Goal: Transaction & Acquisition: Obtain resource

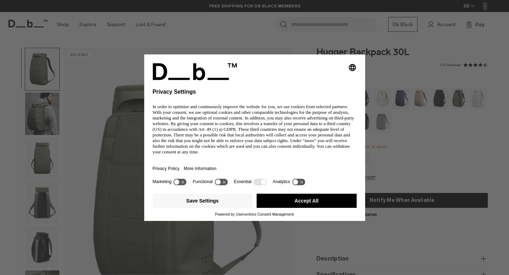
click at [312, 204] on button "Accept All" at bounding box center [307, 201] width 100 height 14
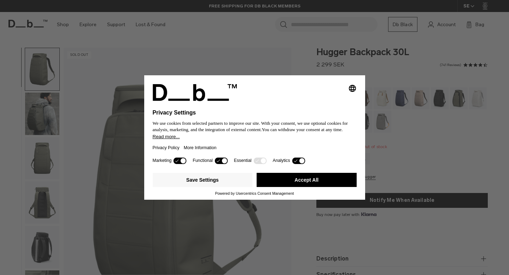
click at [314, 183] on button "Accept All" at bounding box center [307, 180] width 100 height 14
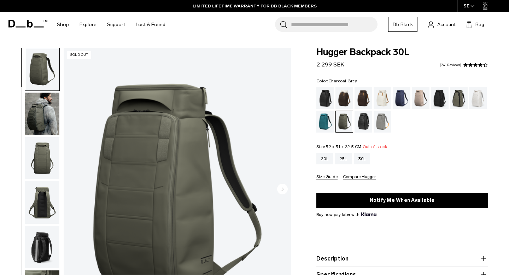
click at [443, 97] on div "Charcoal Grey" at bounding box center [440, 98] width 18 height 22
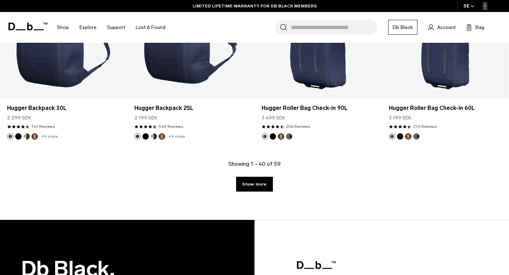
scroll to position [2061, 0]
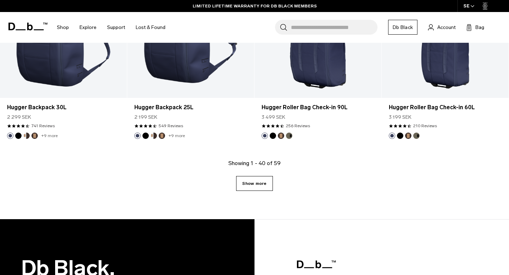
click at [256, 183] on link "Show more" at bounding box center [254, 183] width 36 height 15
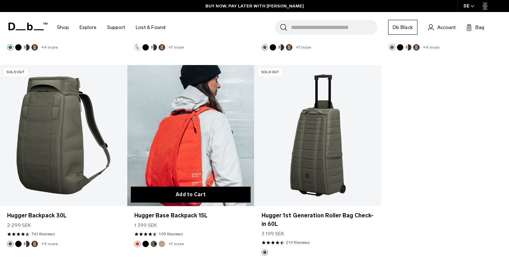
scroll to position [2946, 0]
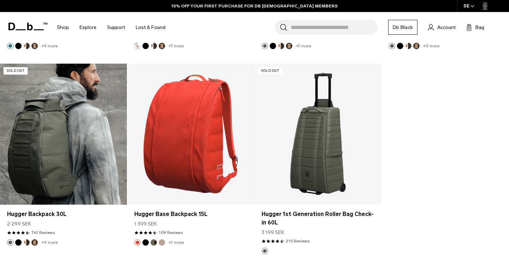
click at [60, 160] on link "Hugger Backpack 30L" at bounding box center [63, 134] width 127 height 141
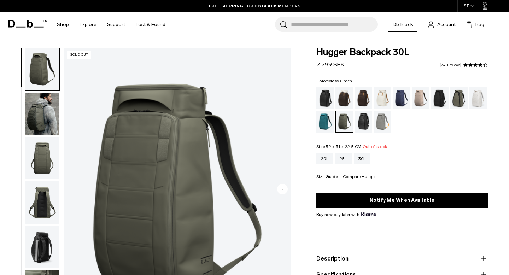
scroll to position [60, 0]
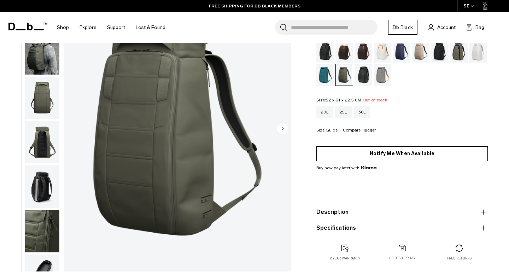
click at [343, 152] on button "Notify Me When Available" at bounding box center [401, 153] width 171 height 15
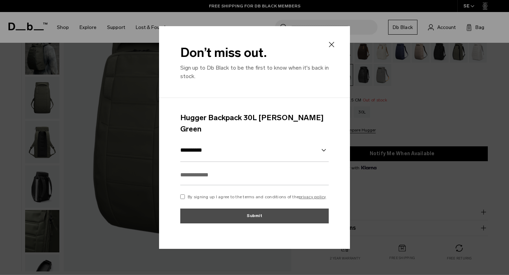
click at [289, 166] on input "text" at bounding box center [254, 175] width 148 height 20
type input "**********"
click at [186, 194] on div "By signing up I agree to the terms and conditions of the privacy policy" at bounding box center [254, 197] width 148 height 6
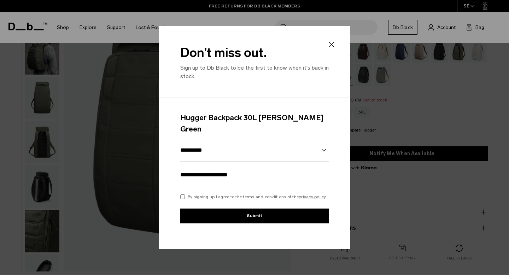
click at [208, 210] on button "Submit" at bounding box center [254, 215] width 148 height 15
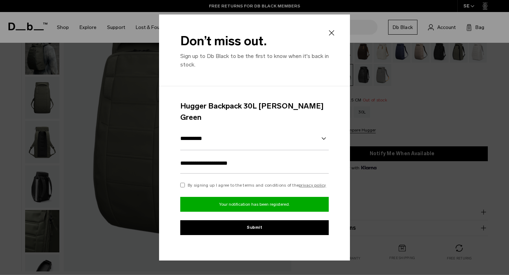
click at [334, 36] on icon at bounding box center [331, 32] width 5 height 5
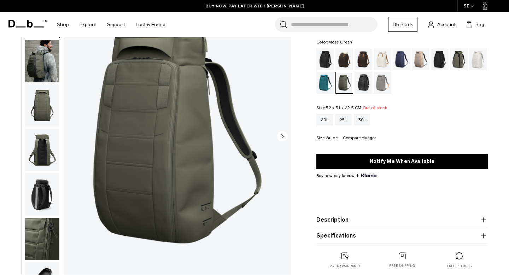
scroll to position [0, 0]
